Goal: Task Accomplishment & Management: Manage account settings

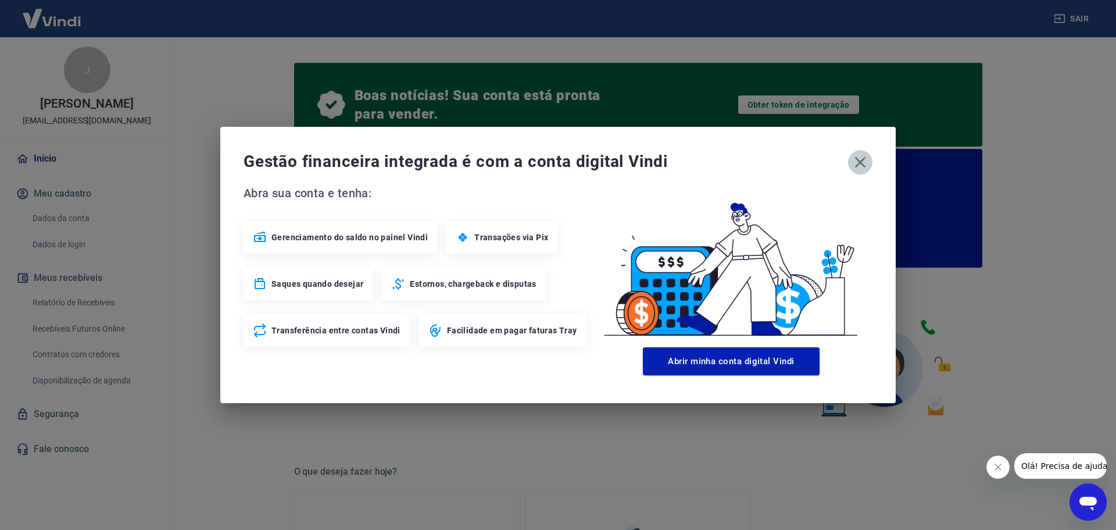
click at [863, 160] on icon "button" at bounding box center [860, 162] width 19 height 19
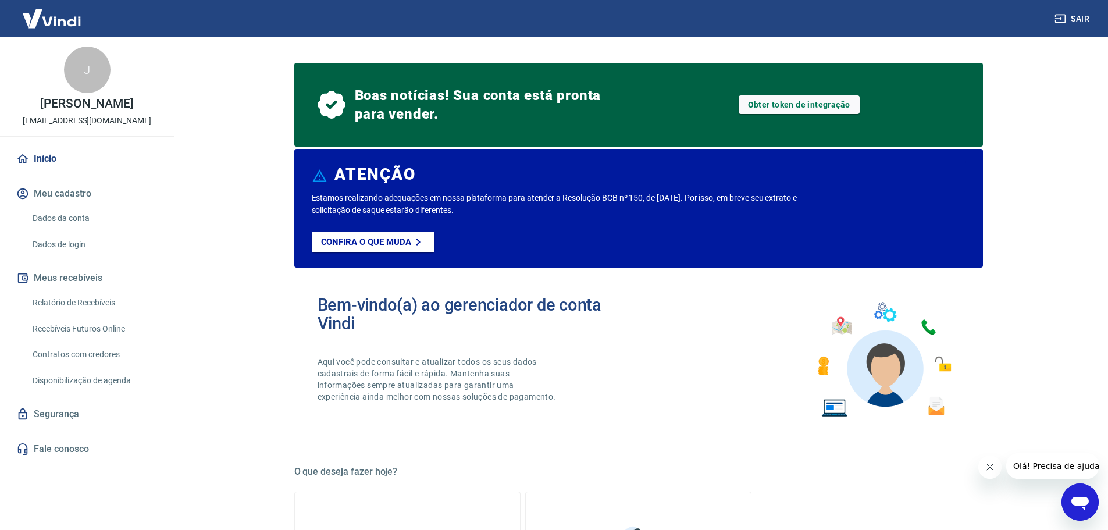
click at [99, 304] on link "Relatório de Recebíveis" at bounding box center [94, 303] width 132 height 24
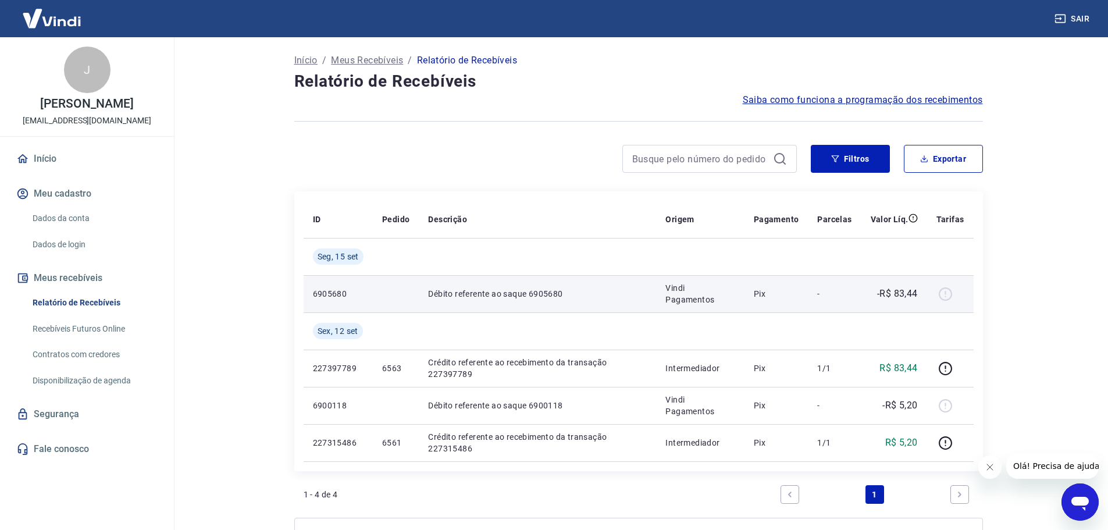
click at [623, 298] on p "Débito referente ao saque 6905680" at bounding box center [537, 294] width 219 height 12
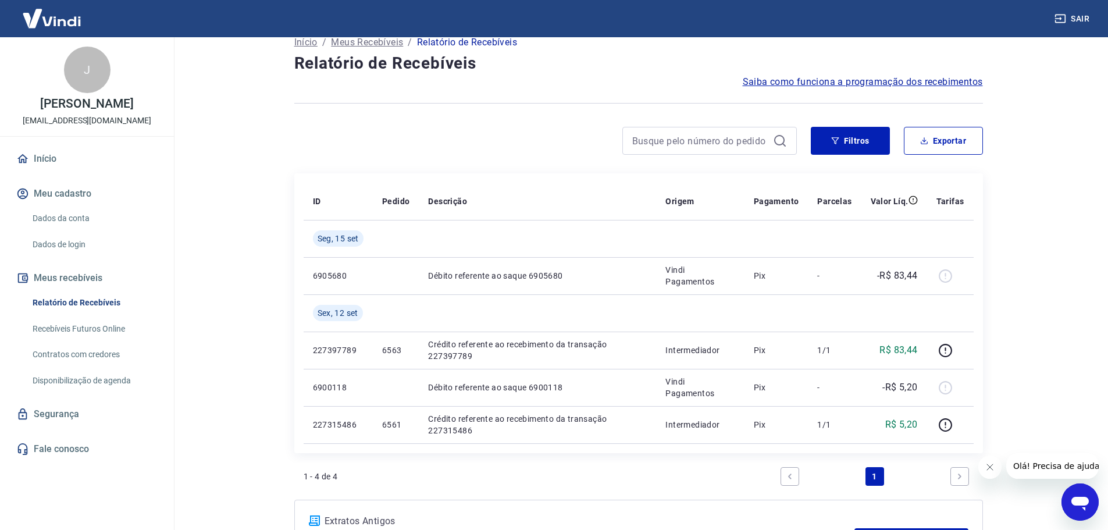
scroll to position [6, 0]
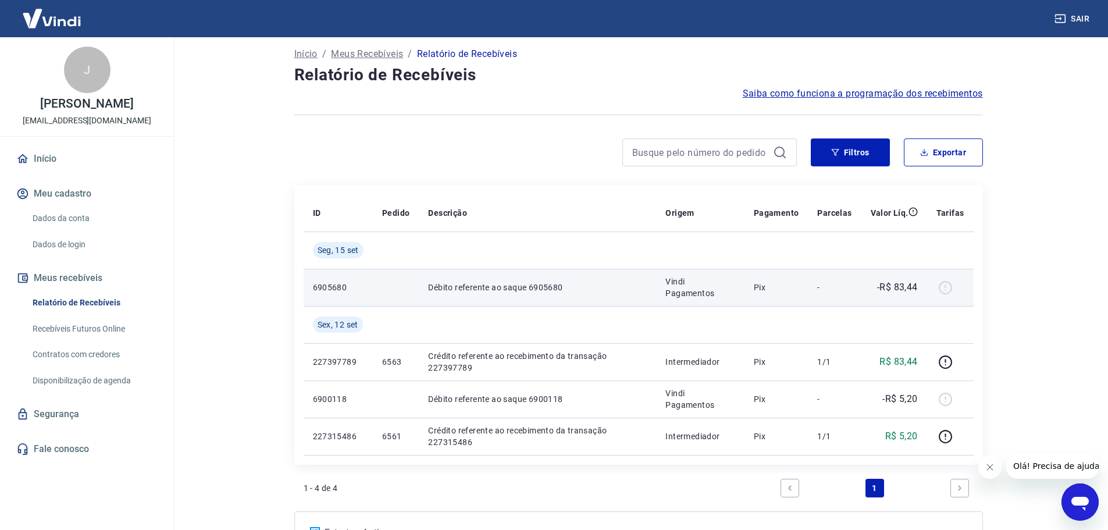
click at [442, 288] on p "Débito referente ao saque 6905680" at bounding box center [537, 287] width 219 height 12
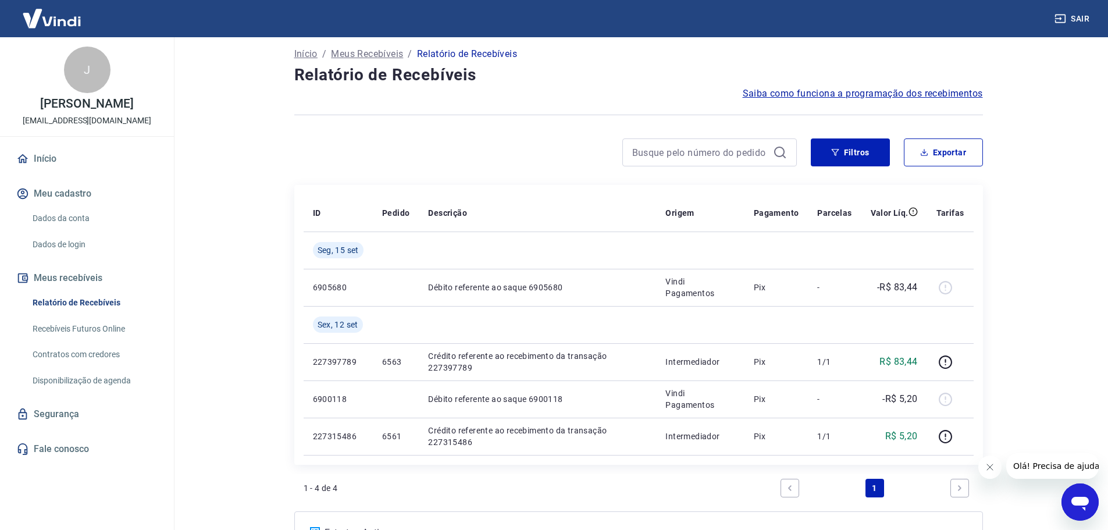
click at [78, 331] on link "Recebíveis Futuros Online" at bounding box center [94, 329] width 132 height 24
